Goal: Information Seeking & Learning: Check status

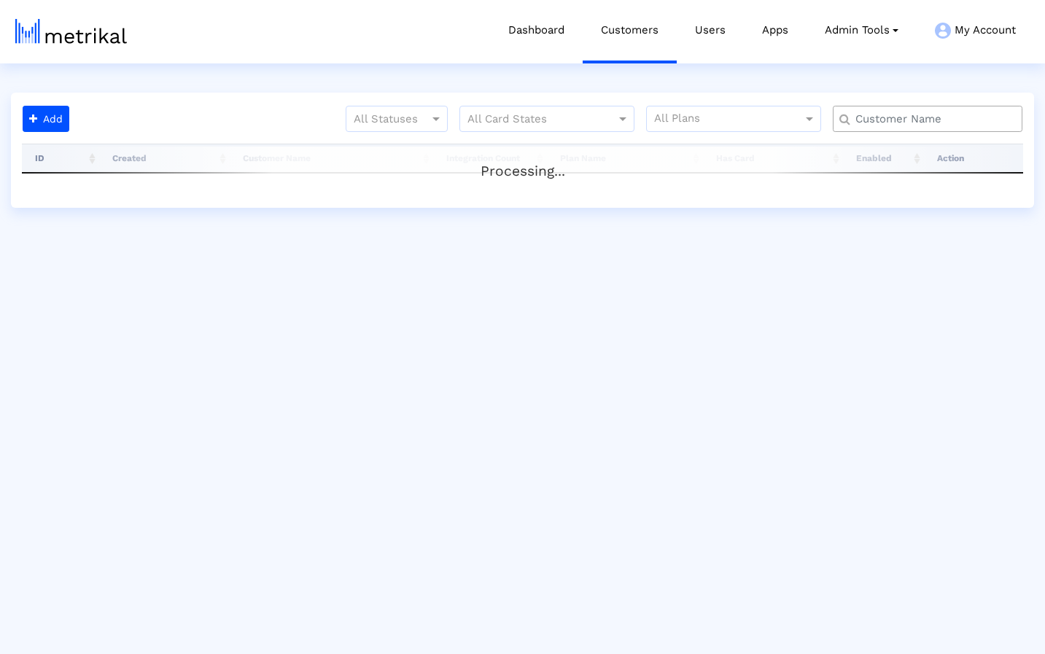
click at [918, 120] on input "text" at bounding box center [930, 119] width 171 height 15
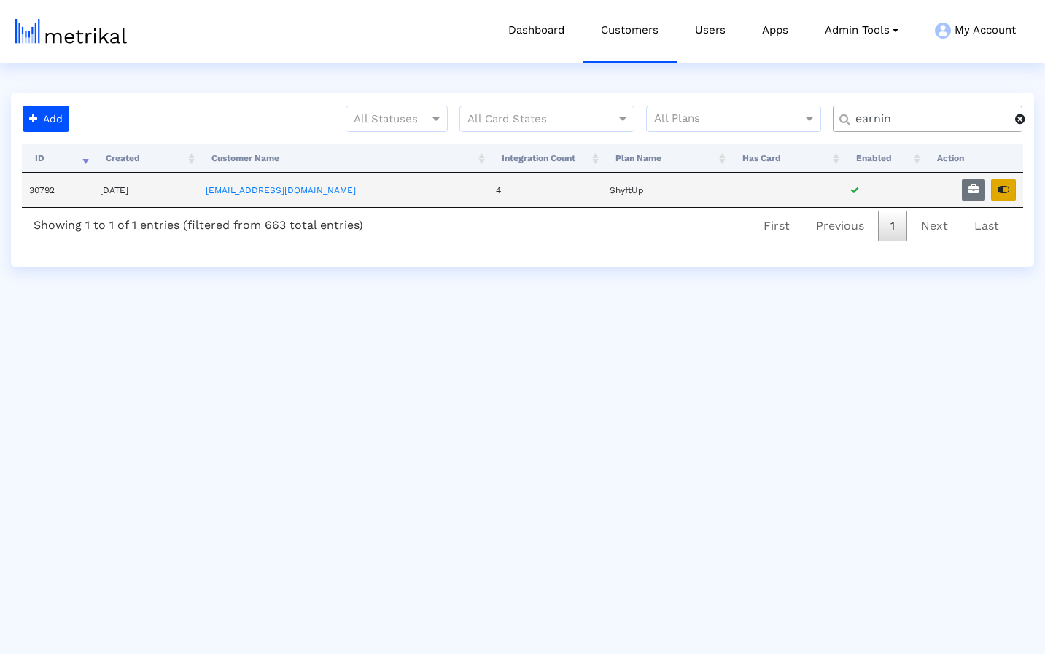
type input "earnin"
click at [1007, 193] on icon "button" at bounding box center [1004, 190] width 12 height 10
click at [971, 187] on icon "button" at bounding box center [974, 190] width 10 height 10
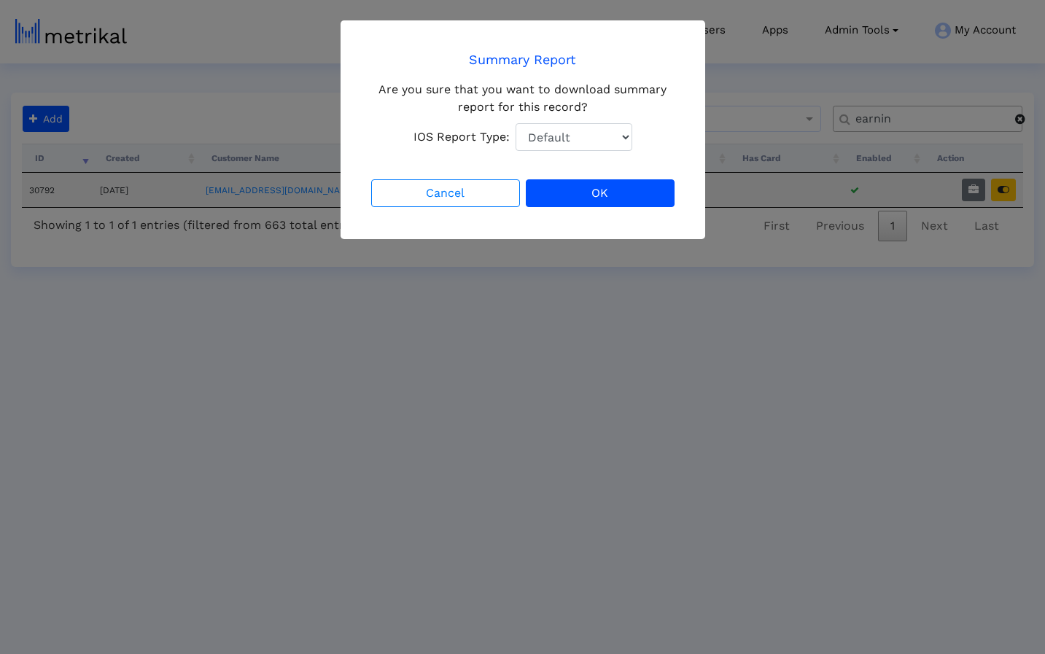
select select "1: 1"
click option "Total Downloads" at bounding box center [0, 0] width 0 height 0
click at [602, 192] on button "OK" at bounding box center [600, 193] width 149 height 28
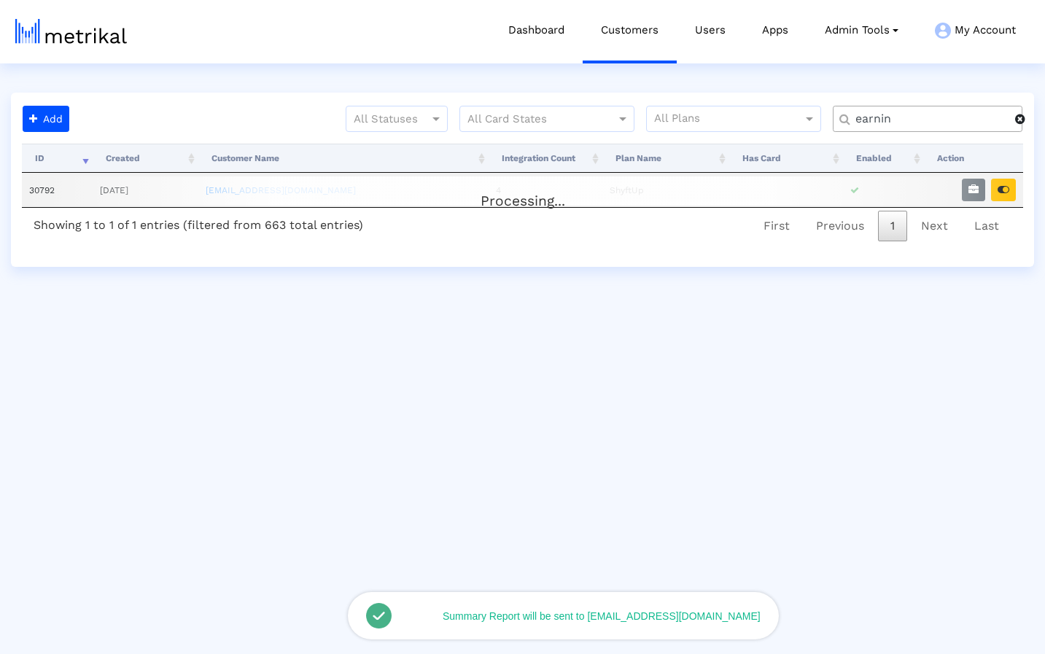
click at [1023, 120] on span at bounding box center [1020, 119] width 10 height 12
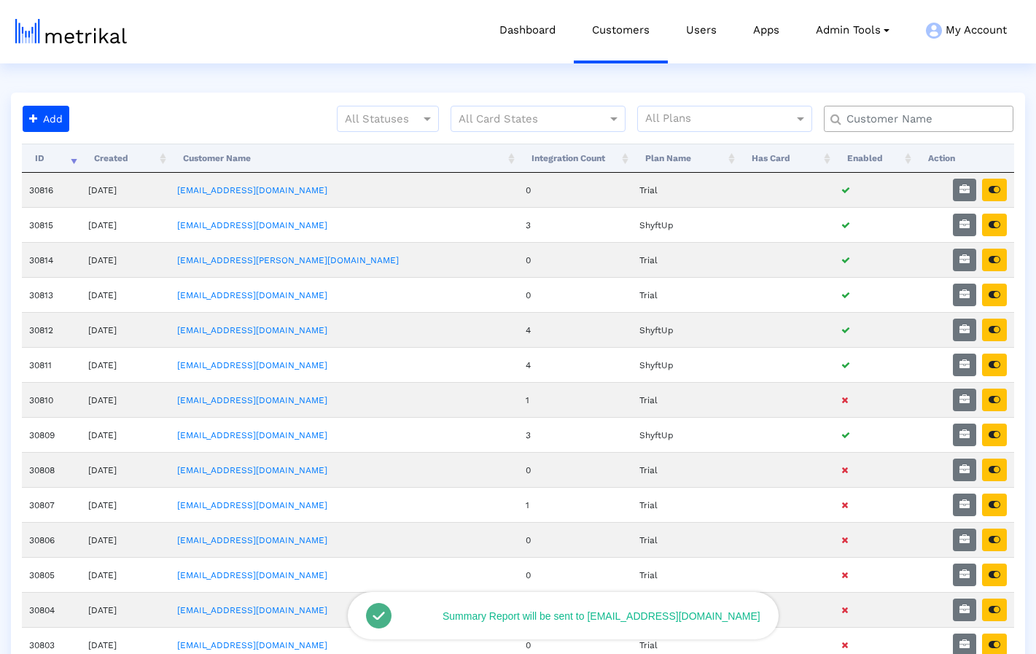
click at [969, 123] on input "text" at bounding box center [922, 119] width 171 height 15
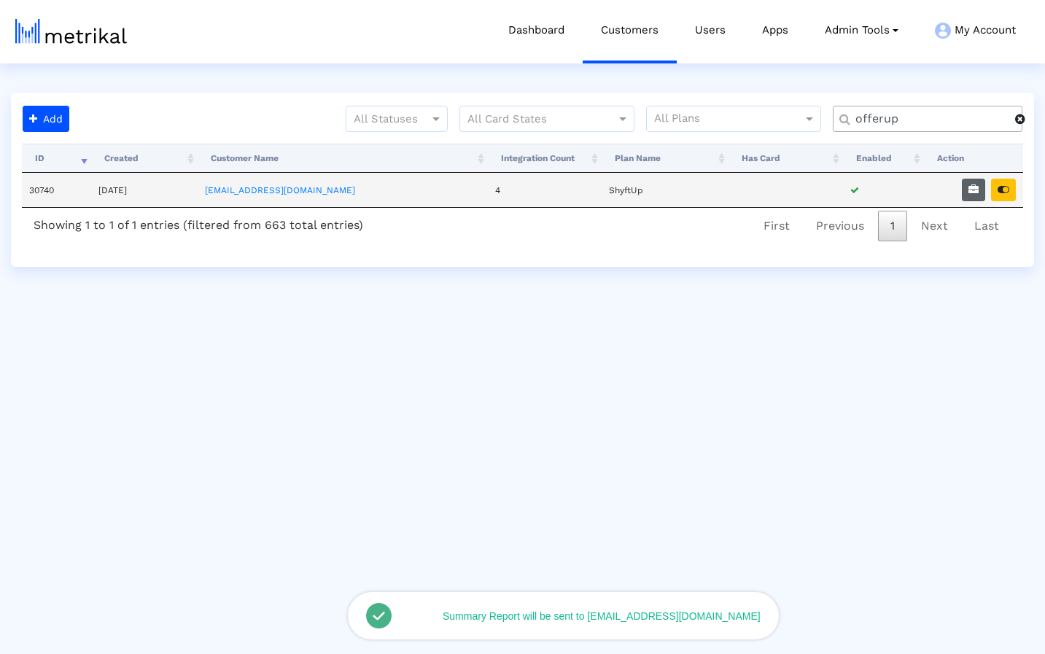
type input "offerup"
click at [973, 192] on icon "button" at bounding box center [974, 190] width 10 height 10
select select "1: 1"
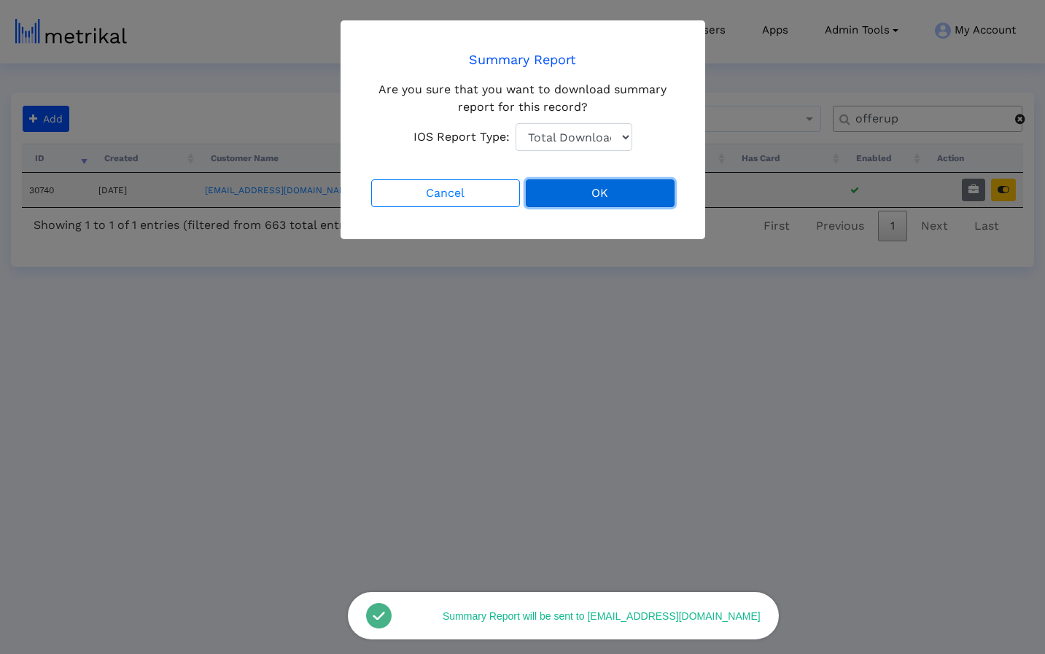
click at [598, 193] on button "OK" at bounding box center [600, 193] width 149 height 28
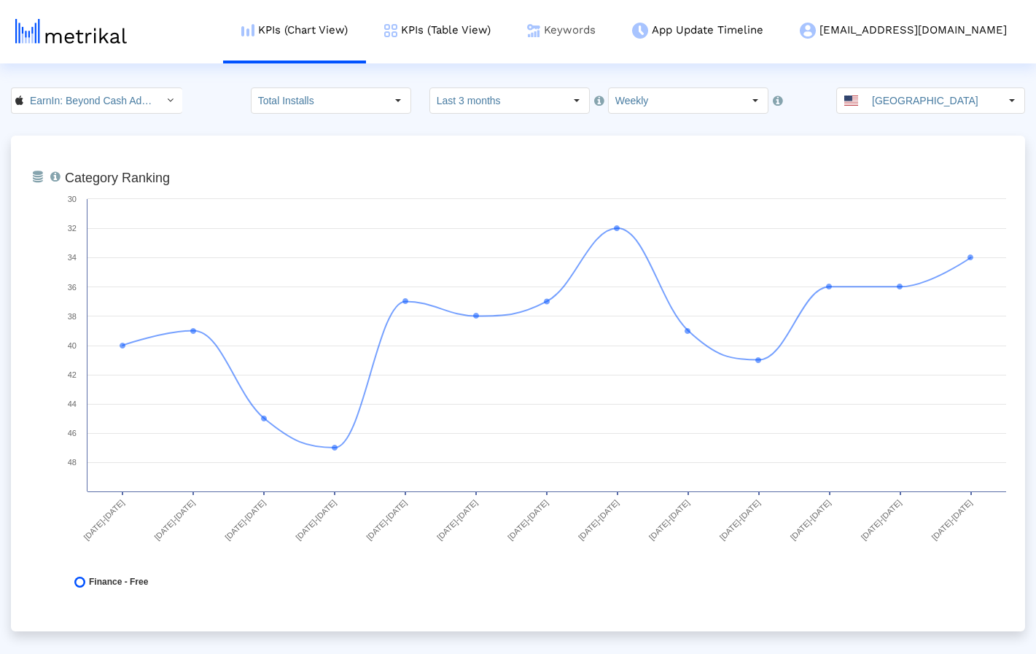
click at [614, 31] on link "Keywords" at bounding box center [561, 30] width 105 height 61
click at [494, 28] on link "KPIs (Table View)" at bounding box center [437, 30] width 143 height 61
click at [499, 27] on link "KPIs (Table View)" at bounding box center [437, 30] width 143 height 61
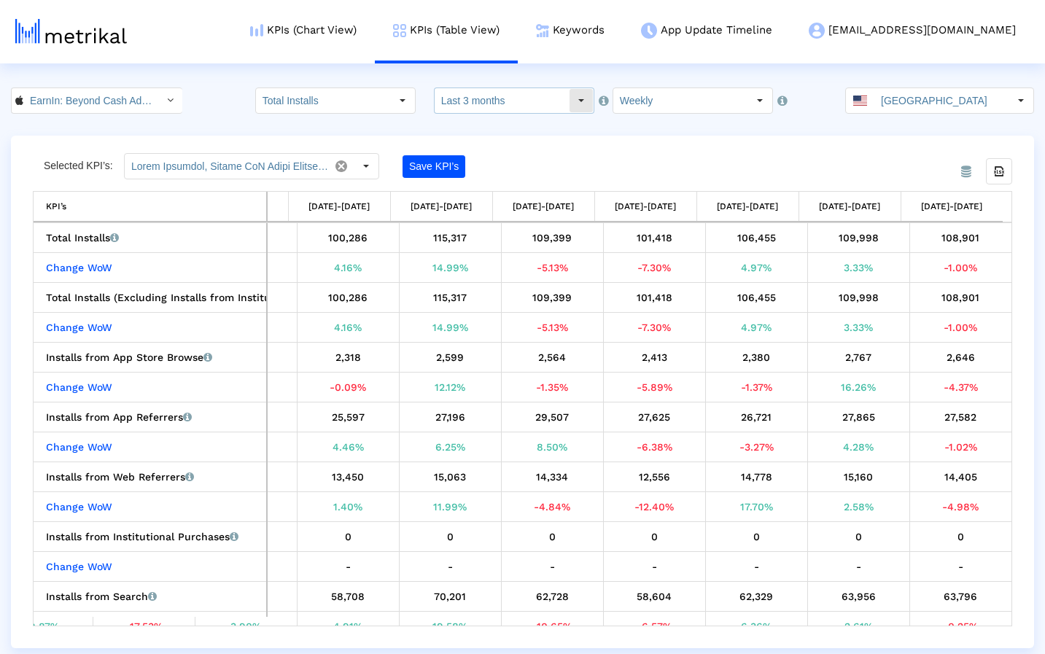
click at [521, 100] on input "Last 3 months" at bounding box center [502, 100] width 134 height 25
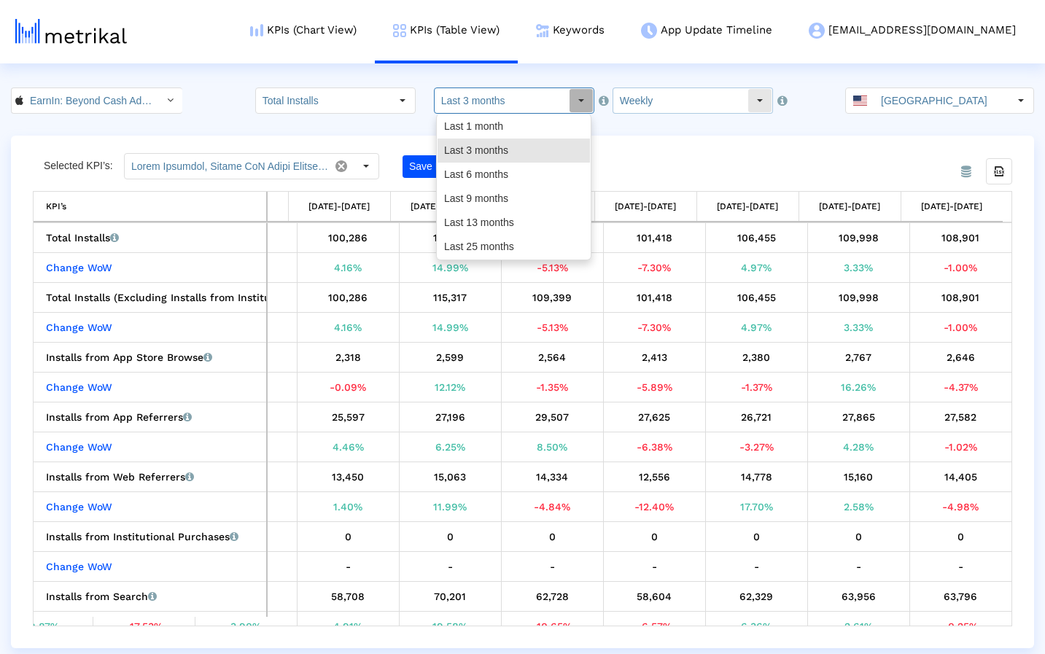
click at [731, 94] on input "Weekly" at bounding box center [680, 100] width 134 height 25
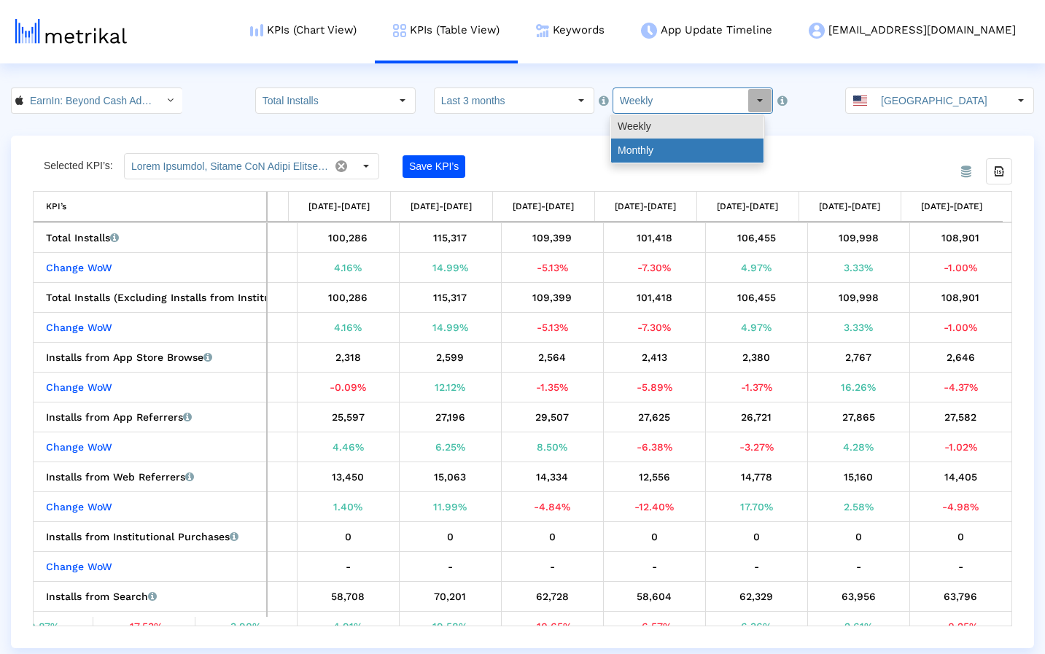
click at [673, 143] on div "Monthly" at bounding box center [687, 151] width 152 height 24
type input "Monthly"
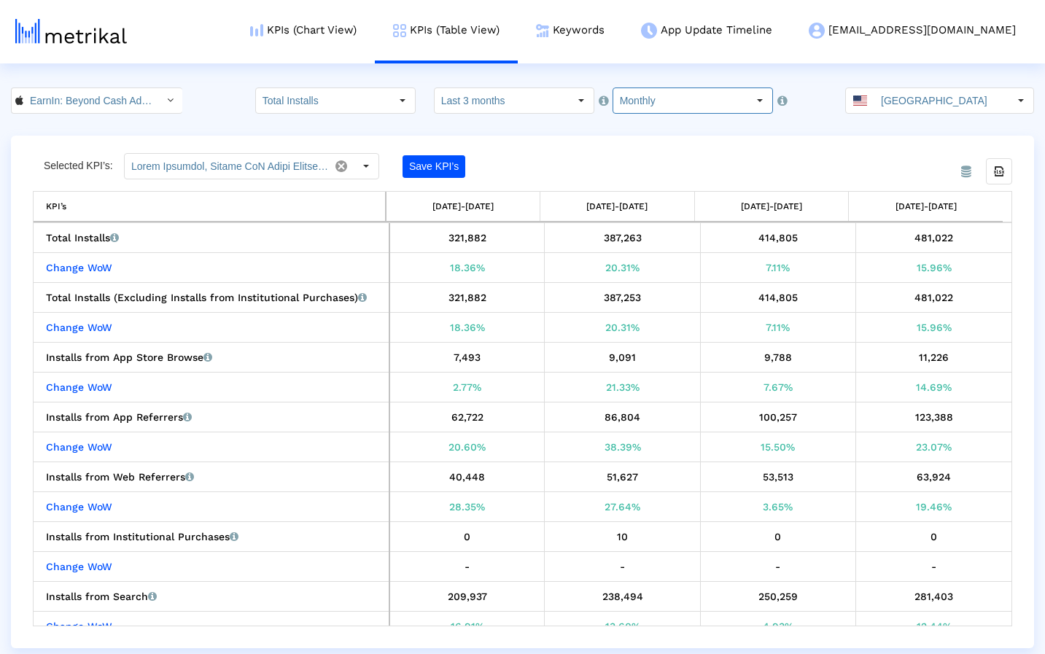
click at [633, 141] on div "From Database Selected KPI’s: Save KPI’s Export all data KPI’s [DATE]-[DATE] [D…" at bounding box center [522, 392] width 1023 height 513
click at [635, 140] on div "From Database Selected KPI’s: Save KPI’s Export all data KPI’s [DATE]-[DATE] [D…" at bounding box center [522, 392] width 1023 height 513
